Goal: Task Accomplishment & Management: Complete application form

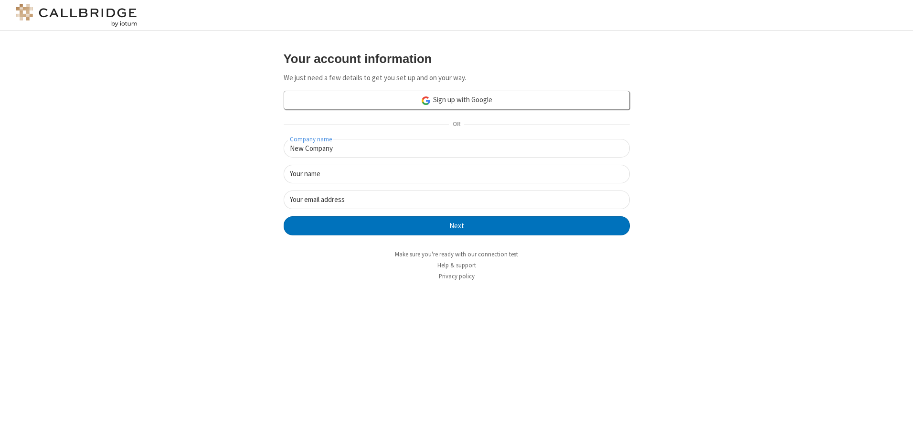
type input "New Company"
type input "New User"
type input "[EMAIL_ADDRESS][DOMAIN_NAME]"
click button "Next" at bounding box center [457, 225] width 346 height 19
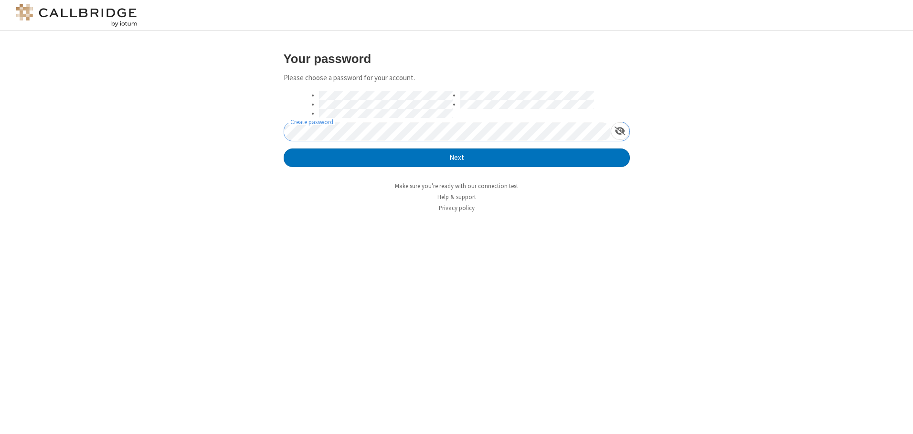
click at [284, 149] on button "Next" at bounding box center [457, 158] width 346 height 19
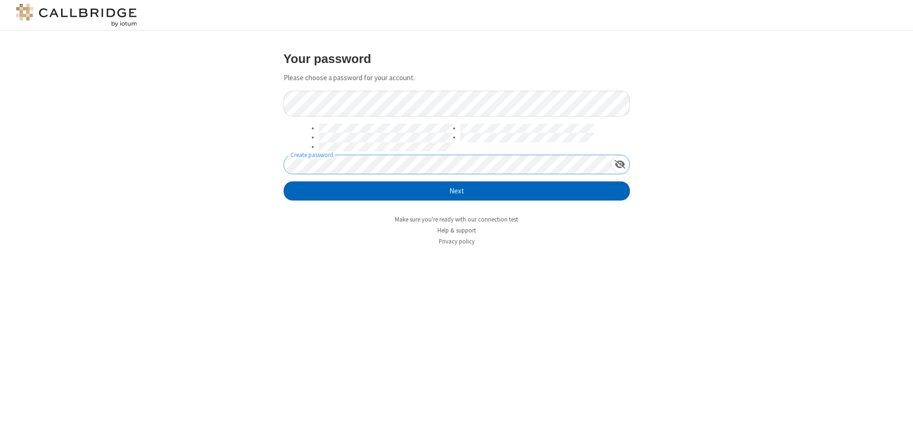
click at [456, 191] on button "Next" at bounding box center [457, 190] width 346 height 19
